Goal: Check status: Check status

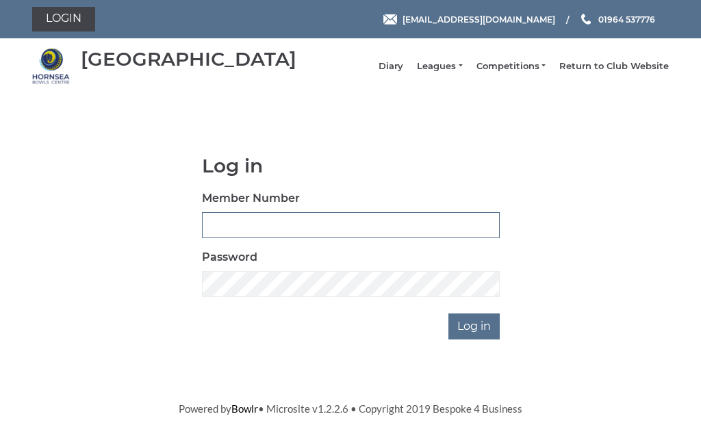
click at [323, 231] on input "Member Number" at bounding box center [351, 225] width 298 height 26
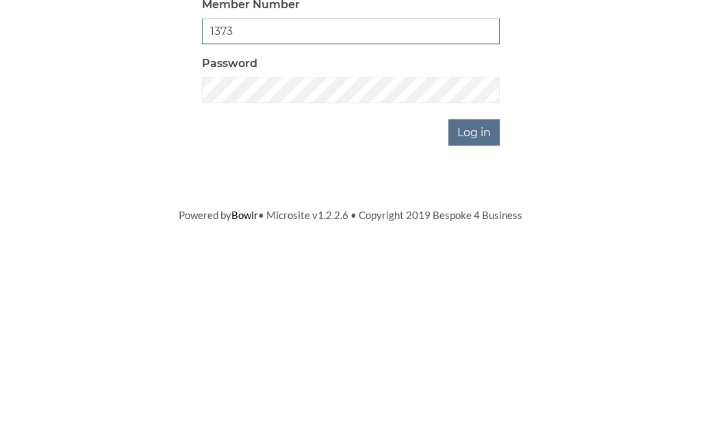
type input "1373"
click at [487, 313] on input "Log in" at bounding box center [473, 326] width 51 height 26
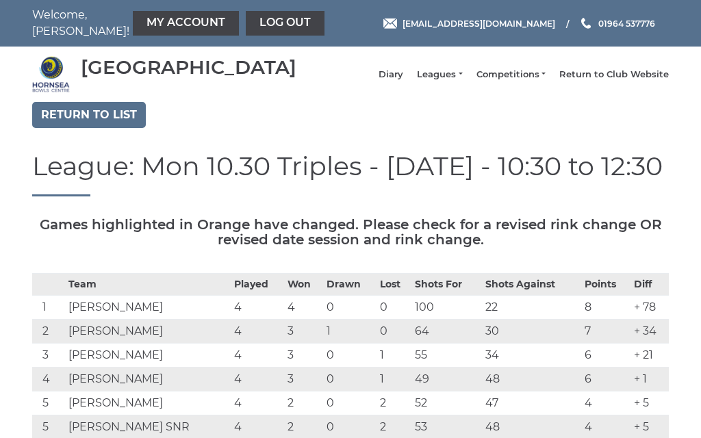
click at [462, 81] on link "Leagues" at bounding box center [439, 74] width 45 height 12
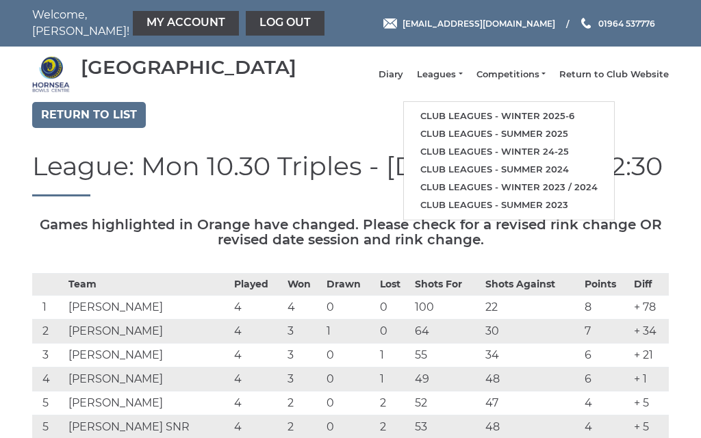
click at [501, 125] on link "Club leagues - Winter 2025-6" at bounding box center [509, 116] width 210 height 18
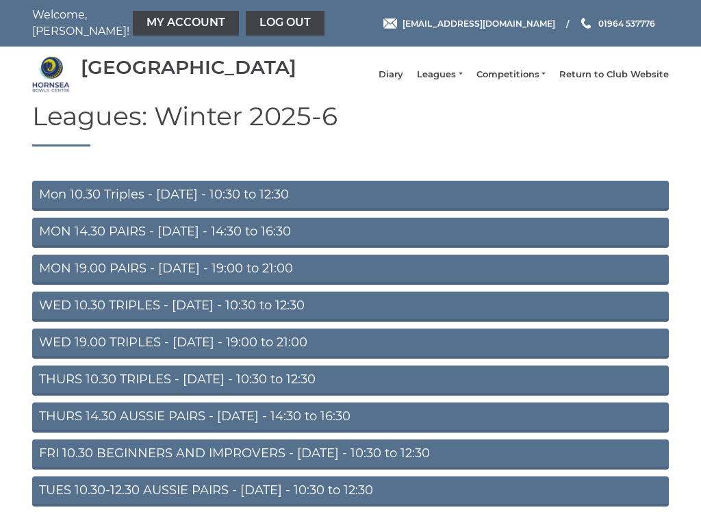
click at [194, 429] on link "THURS 14.30 AUSSIE PAIRS - Thursday - 14:30 to 16:30" at bounding box center [350, 417] width 636 height 30
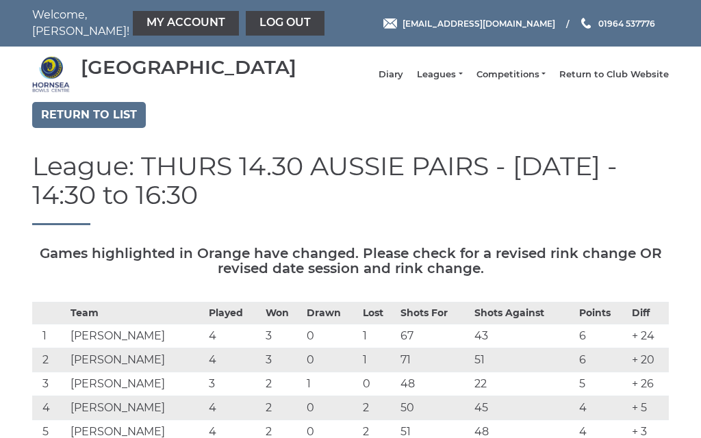
click at [155, 27] on link "My Account" at bounding box center [186, 23] width 106 height 25
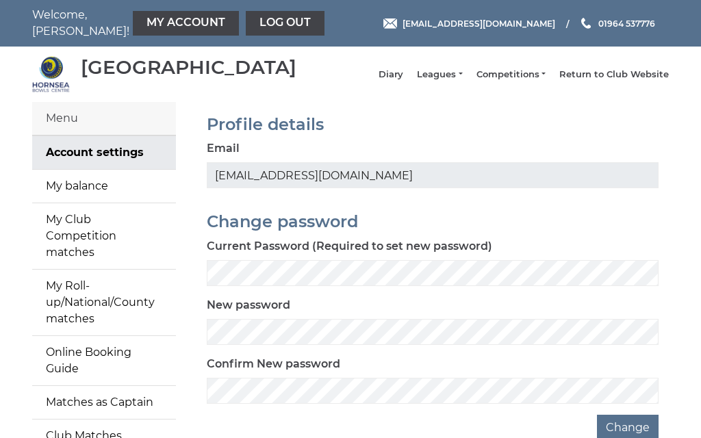
click at [110, 200] on link "My balance" at bounding box center [104, 186] width 144 height 33
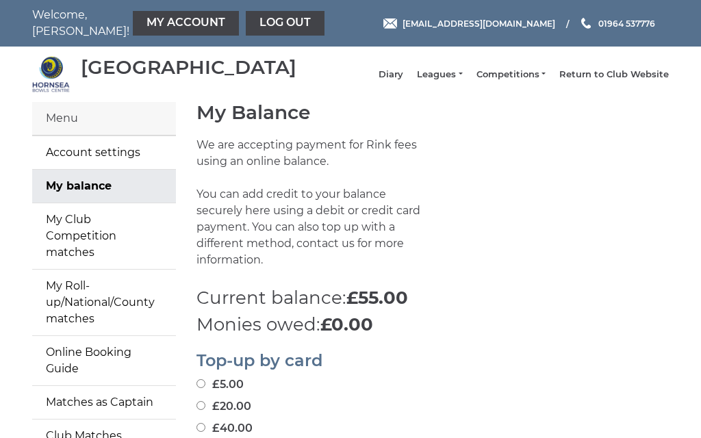
click at [254, 33] on link "Log out" at bounding box center [285, 23] width 79 height 25
